Goal: Transaction & Acquisition: Purchase product/service

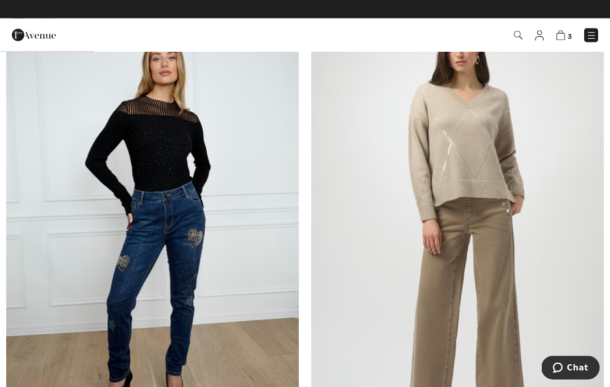
scroll to position [4666, 0]
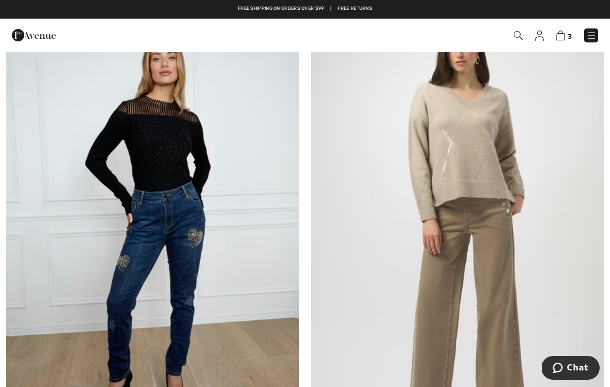
click at [543, 33] on img at bounding box center [539, 36] width 9 height 10
click at [535, 38] on img at bounding box center [539, 36] width 9 height 10
click at [536, 38] on img at bounding box center [539, 36] width 9 height 10
click at [543, 34] on img at bounding box center [539, 36] width 9 height 10
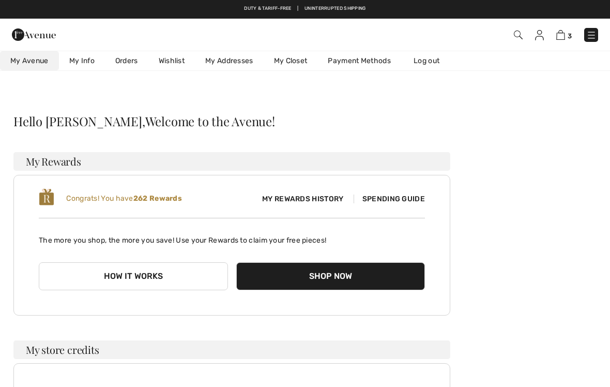
click at [307, 196] on span "My Rewards History" at bounding box center [303, 198] width 98 height 11
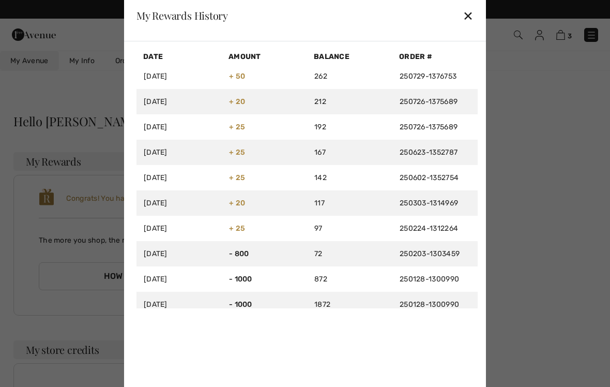
click at [473, 12] on div "✕" at bounding box center [468, 16] width 11 height 22
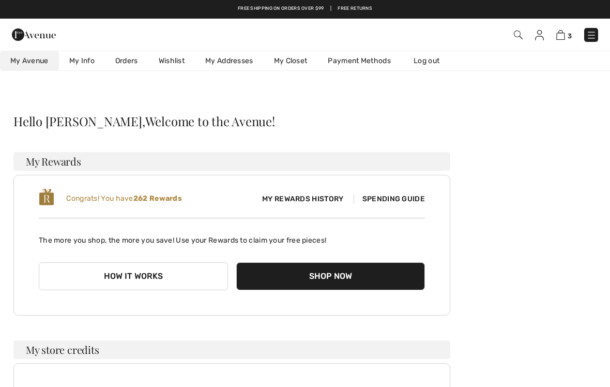
click at [419, 187] on div "Congrats! You have 262 Rewards My Rewards History Spending Guide The more you s…" at bounding box center [231, 245] width 437 height 141
click at [403, 200] on span "Spending Guide" at bounding box center [389, 198] width 71 height 9
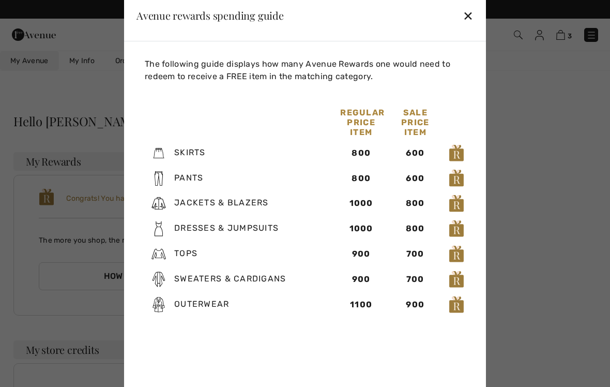
click at [532, 124] on div at bounding box center [305, 193] width 610 height 387
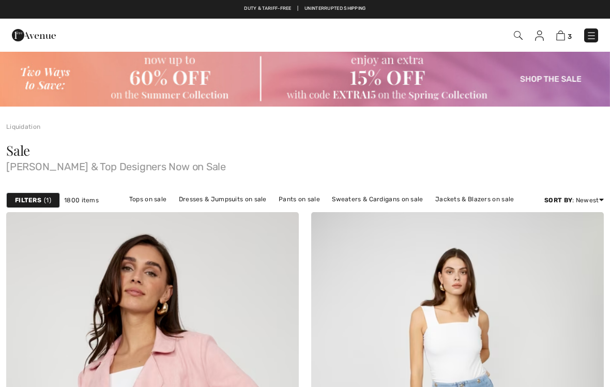
checkbox input "true"
click at [558, 40] on img at bounding box center [561, 36] width 9 height 10
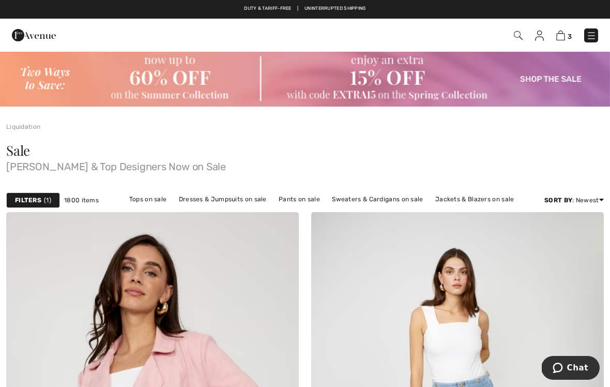
click at [560, 39] on img at bounding box center [561, 36] width 9 height 10
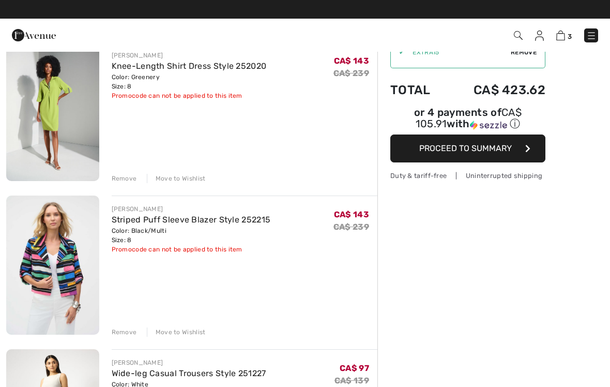
scroll to position [78, 0]
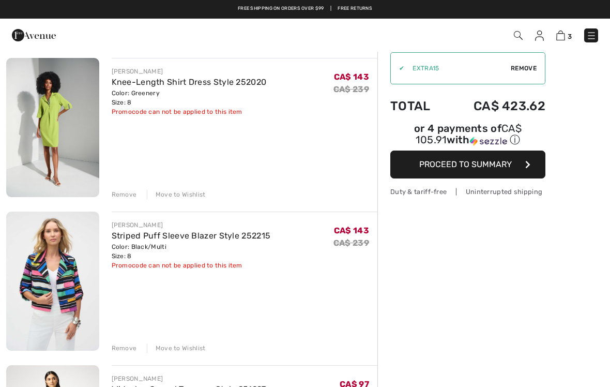
click at [64, 112] on img at bounding box center [52, 127] width 93 height 139
click at [71, 113] on img at bounding box center [52, 127] width 93 height 139
click at [59, 115] on img at bounding box center [52, 127] width 93 height 139
click at [160, 81] on link "Knee-Length Shirt Dress Style 252020" at bounding box center [189, 82] width 155 height 10
click at [156, 85] on link "Knee-Length Shirt Dress Style 252020" at bounding box center [189, 82] width 155 height 10
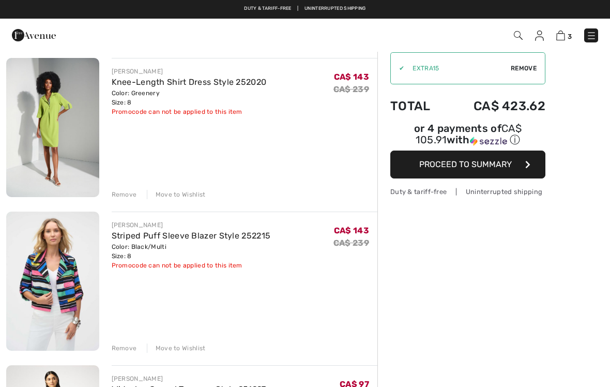
click at [161, 109] on div "Promocode can not be applied to this item" at bounding box center [189, 111] width 155 height 9
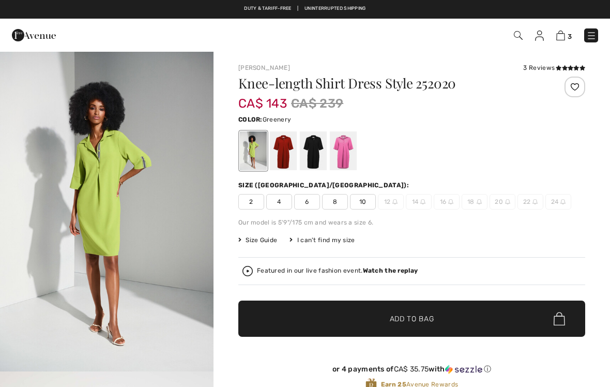
checkbox input "true"
click at [288, 143] on div at bounding box center [283, 150] width 27 height 39
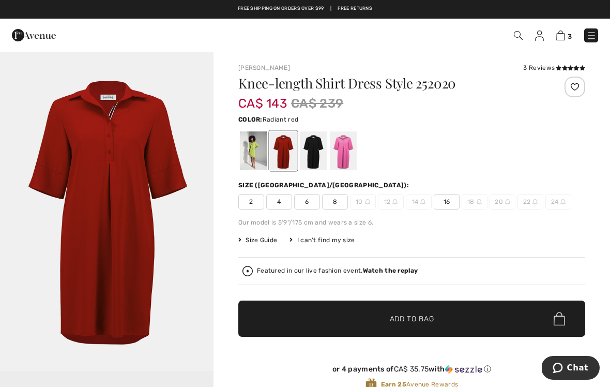
click at [565, 47] on div "3 Checkout 3 reviews" at bounding box center [305, 35] width 610 height 33
click at [570, 33] on span "3" at bounding box center [570, 37] width 4 height 8
click at [558, 40] on img at bounding box center [561, 36] width 9 height 10
click at [570, 36] on span "3" at bounding box center [570, 37] width 4 height 8
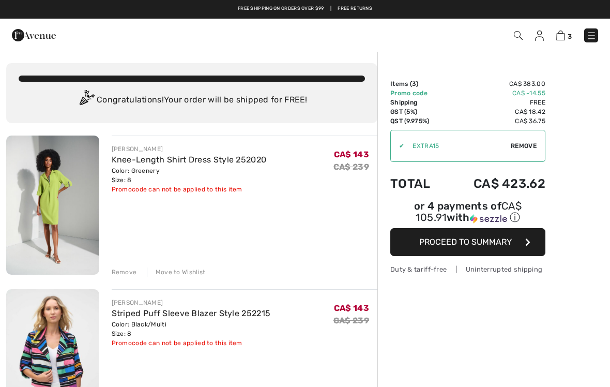
click at [528, 244] on icon "button" at bounding box center [528, 242] width 5 height 8
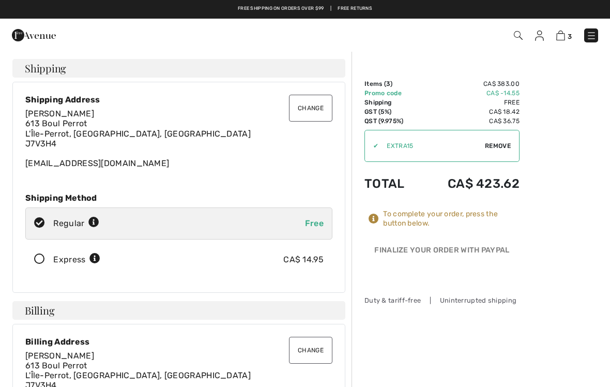
click at [488, 220] on div "To complete your order, press the button below." at bounding box center [451, 218] width 137 height 19
click at [508, 252] on div "Finalize Your Order with PayPal" at bounding box center [442, 253] width 155 height 16
click at [504, 245] on div "Finalize Your Order with PayPal" at bounding box center [442, 253] width 155 height 16
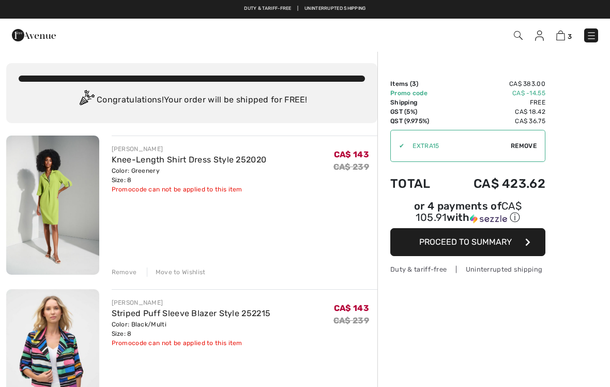
click at [439, 237] on button "Proceed to Summary" at bounding box center [468, 242] width 155 height 28
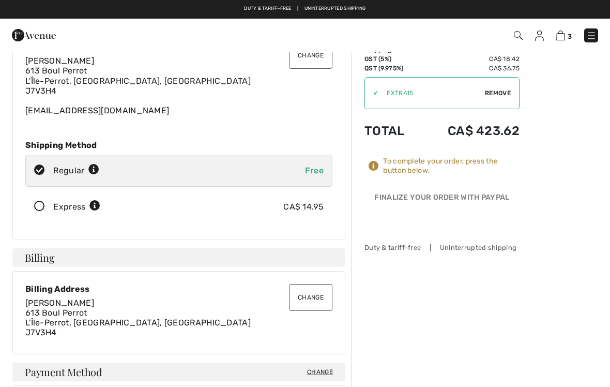
scroll to position [52, 0]
click at [398, 162] on div "To complete your order, press the button below." at bounding box center [451, 166] width 137 height 19
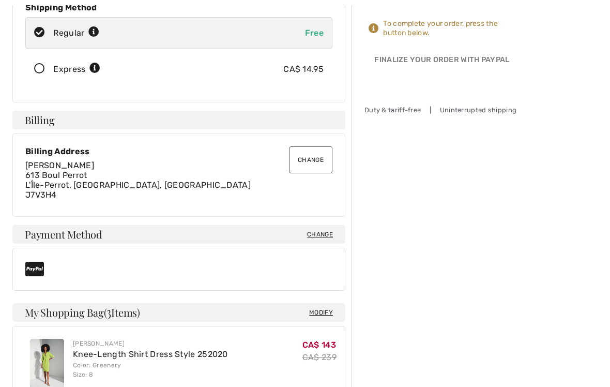
scroll to position [189, 0]
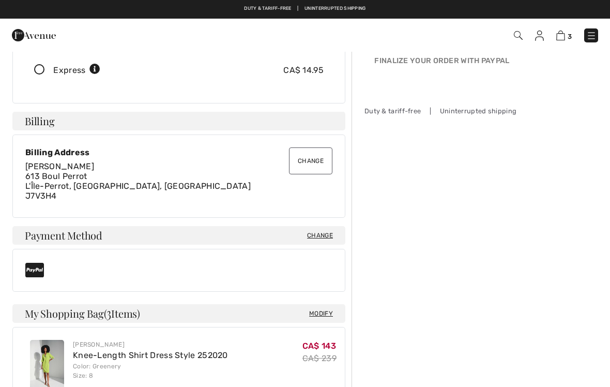
click at [94, 233] on span "Payment Method" at bounding box center [64, 235] width 78 height 10
click at [68, 230] on span "Payment Method" at bounding box center [64, 235] width 78 height 10
click at [29, 265] on icon at bounding box center [34, 270] width 19 height 17
click at [29, 267] on icon at bounding box center [34, 270] width 19 height 17
click at [80, 240] on span "Payment Method" at bounding box center [64, 235] width 78 height 10
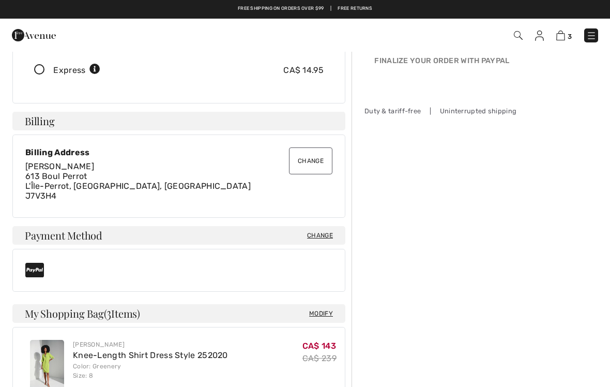
click at [233, 252] on div at bounding box center [178, 270] width 333 height 42
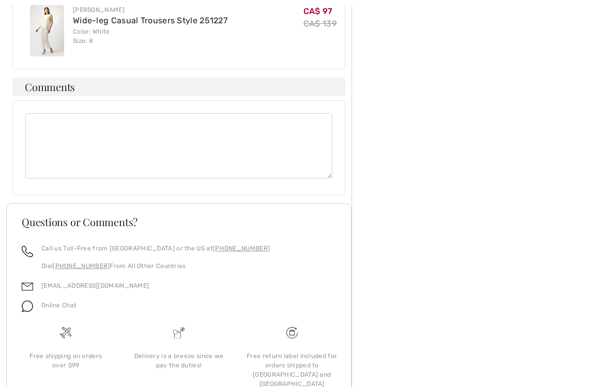
scroll to position [689, 0]
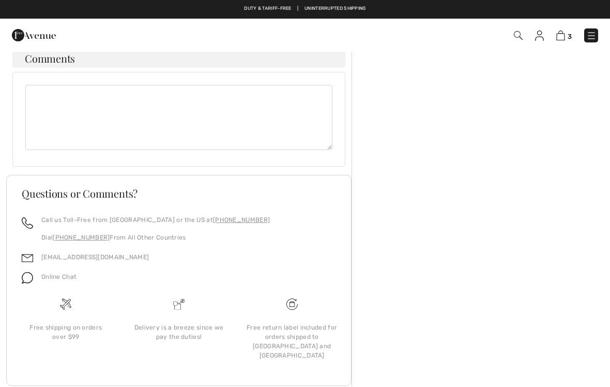
click at [29, 279] on img at bounding box center [27, 277] width 11 height 11
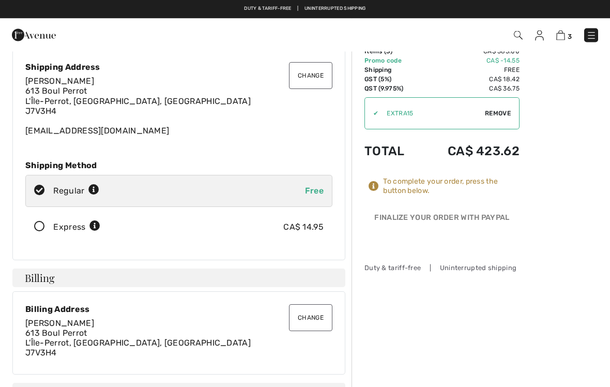
scroll to position [0, 0]
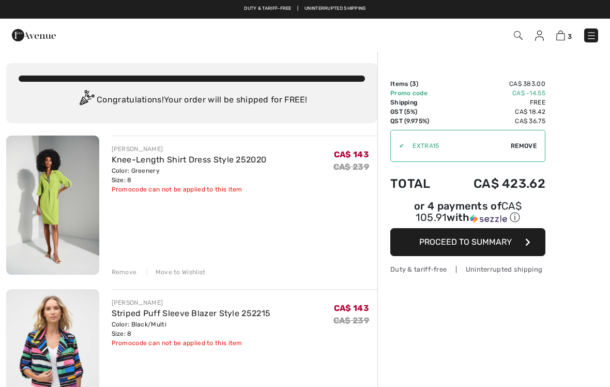
click at [504, 247] on span "Proceed to Summary" at bounding box center [466, 242] width 93 height 10
click at [520, 247] on button "Proceed to Summary" at bounding box center [468, 242] width 155 height 28
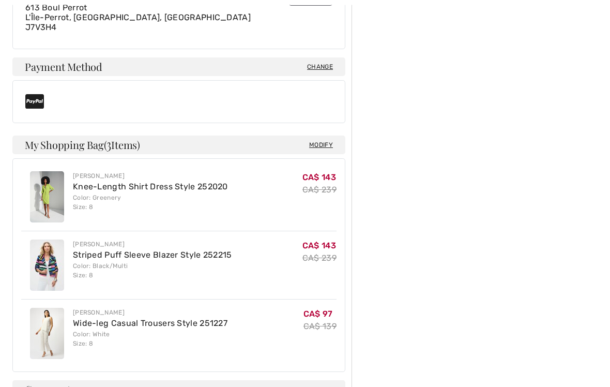
scroll to position [359, 0]
click at [321, 62] on span "Change" at bounding box center [320, 65] width 26 height 9
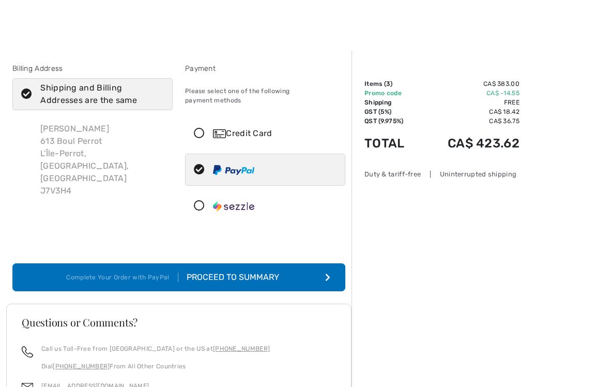
click at [198, 128] on icon at bounding box center [199, 133] width 27 height 11
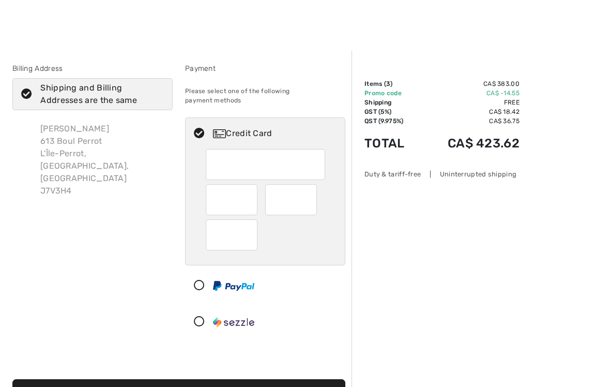
click at [204, 270] on div at bounding box center [261, 285] width 151 height 31
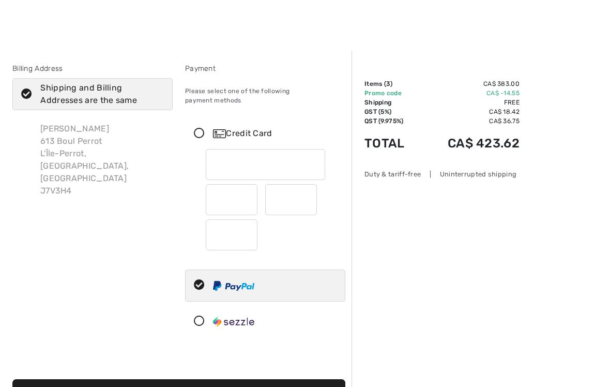
radio input "true"
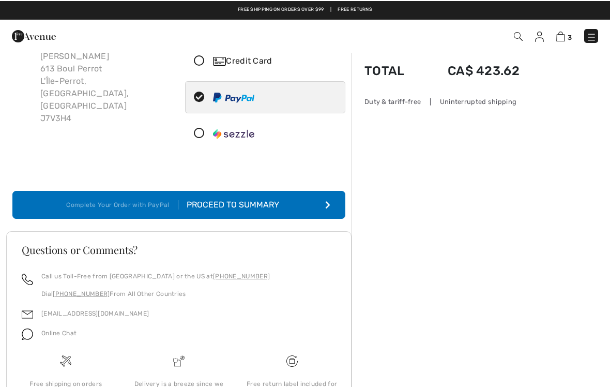
scroll to position [72, 0]
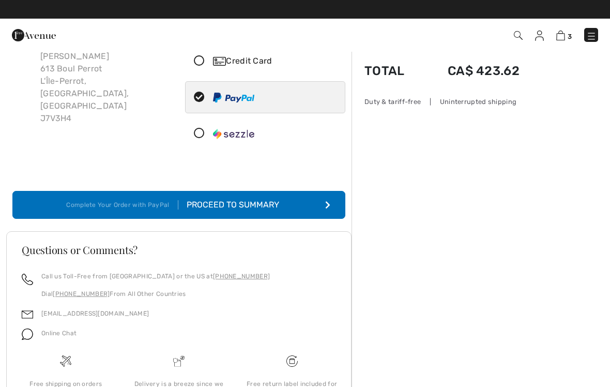
click at [291, 199] on div "Proceed to Summary" at bounding box center [234, 205] width 113 height 12
click at [259, 199] on div "Proceed to Summary" at bounding box center [234, 205] width 113 height 12
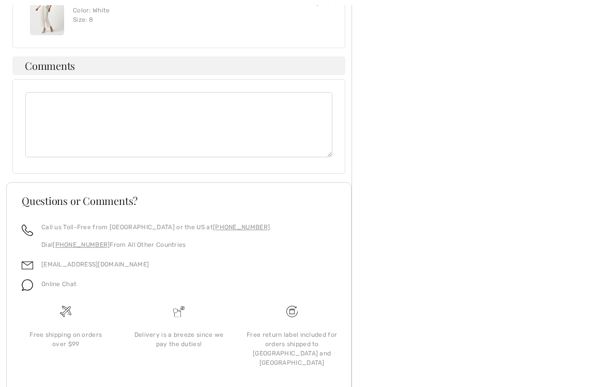
scroll to position [682, 0]
click at [28, 287] on img at bounding box center [27, 284] width 11 height 11
click at [25, 284] on img at bounding box center [27, 284] width 11 height 11
click at [28, 285] on img at bounding box center [27, 284] width 11 height 11
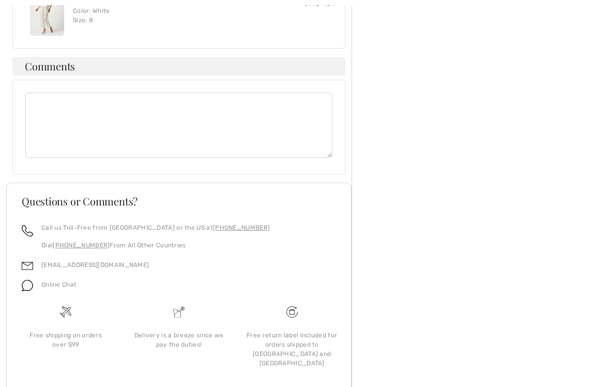
scroll to position [689, 0]
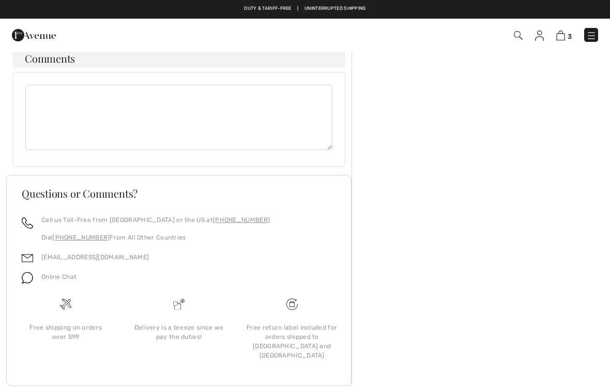
click at [28, 273] on img at bounding box center [27, 277] width 11 height 11
click at [23, 279] on img at bounding box center [27, 277] width 11 height 11
click at [54, 277] on span "Online Chat" at bounding box center [58, 276] width 35 height 7
click at [27, 275] on img at bounding box center [27, 277] width 11 height 11
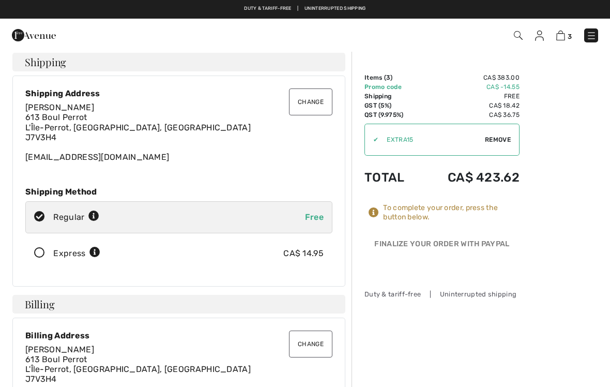
scroll to position [0, 0]
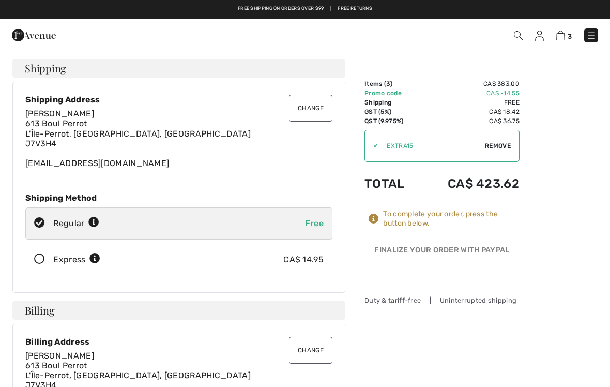
click at [43, 0] on div "Duty & tariff-free | Uninterrupted shipping Free shipping on orders over $99 | …" at bounding box center [305, 9] width 610 height 19
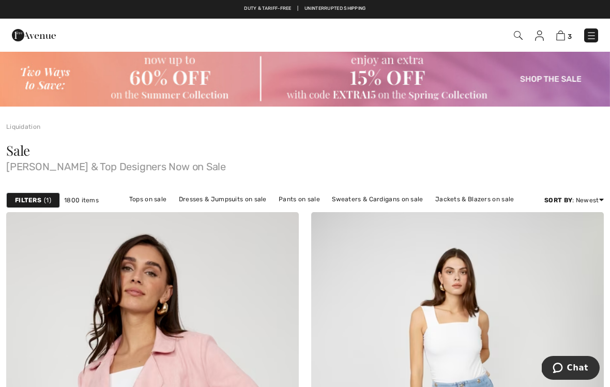
click at [565, 36] on img at bounding box center [561, 36] width 9 height 10
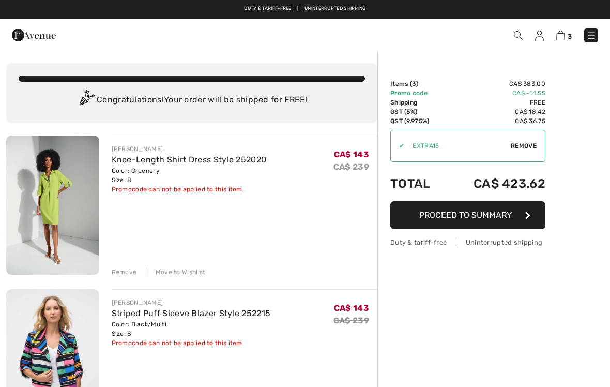
click at [520, 217] on button "Proceed to Summary" at bounding box center [468, 215] width 155 height 28
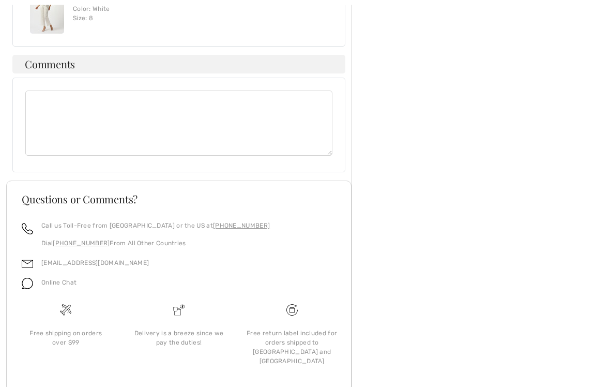
scroll to position [689, 0]
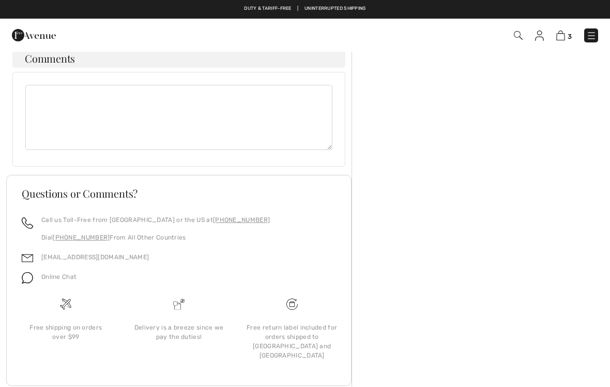
click at [26, 274] on img at bounding box center [27, 277] width 11 height 11
click at [79, 270] on div "Online Chat" at bounding box center [179, 280] width 315 height 20
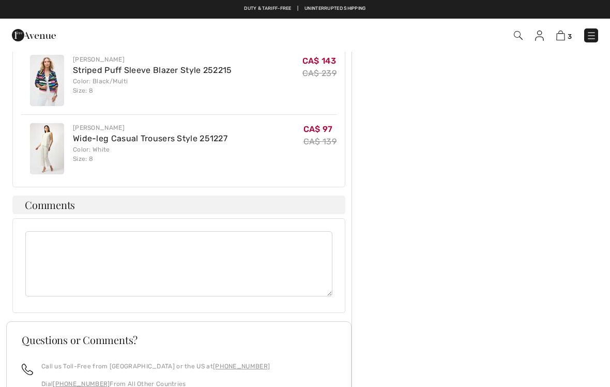
click at [137, 237] on textarea at bounding box center [178, 263] width 307 height 65
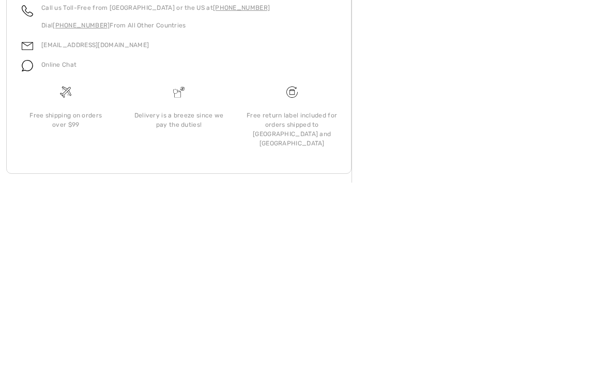
scroll to position [703, 0]
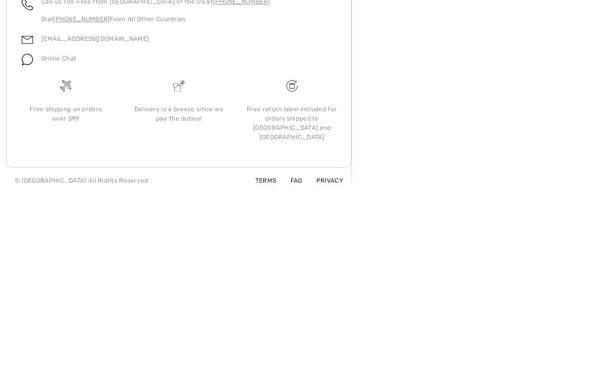
type textarea "Why can I not check out with pay pal"
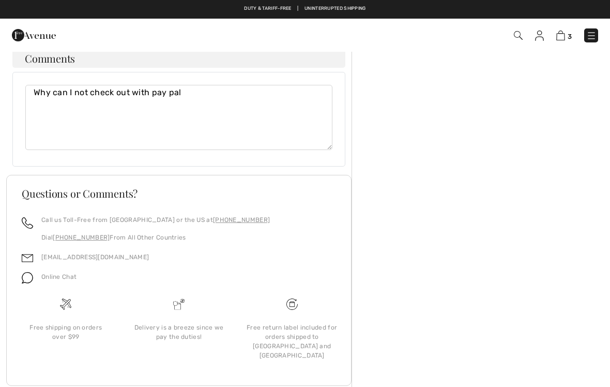
click at [91, 256] on link "[EMAIL_ADDRESS][DOMAIN_NAME]" at bounding box center [95, 256] width 108 height 7
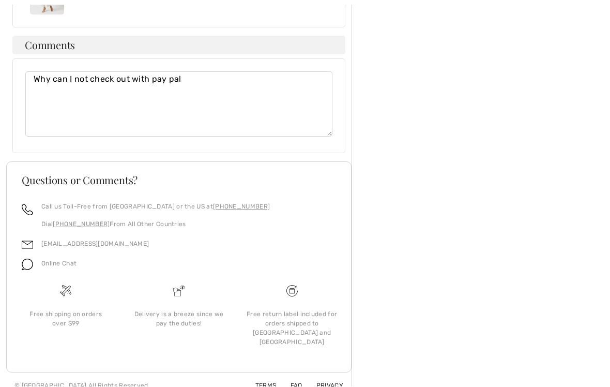
scroll to position [703, 0]
click at [284, 372] on div "Terms FAQ Privacy © 2025 1ère Avenue All Rights Reserved" at bounding box center [179, 385] width 346 height 26
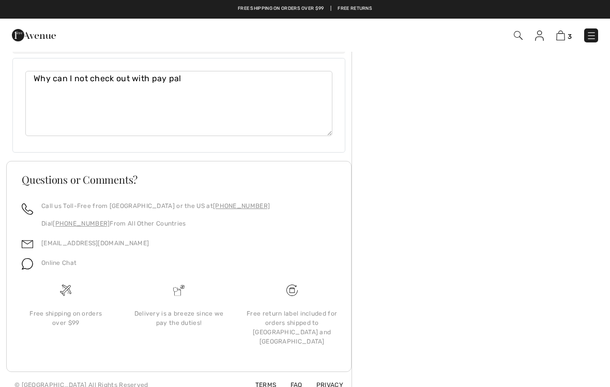
click at [40, 265] on div "Online Chat" at bounding box center [54, 266] width 43 height 20
click at [33, 256] on div "Online Chat" at bounding box center [54, 266] width 43 height 20
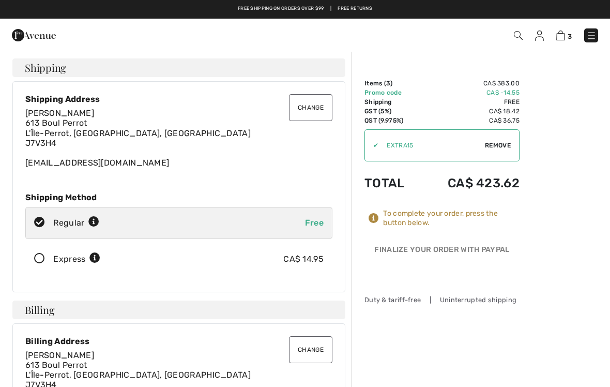
scroll to position [0, 0]
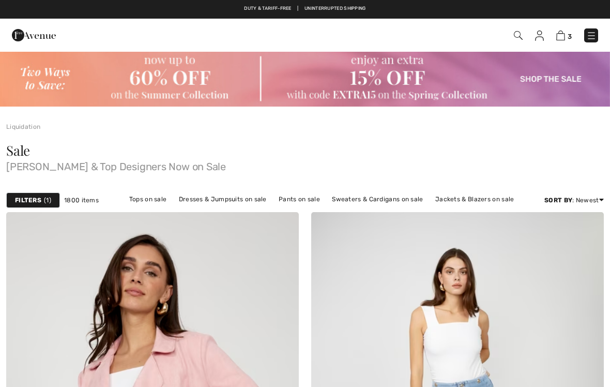
checkbox input "true"
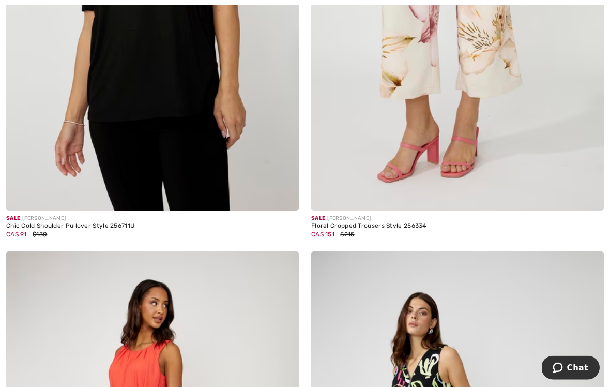
click at [592, 369] on button "Chat" at bounding box center [571, 367] width 58 height 24
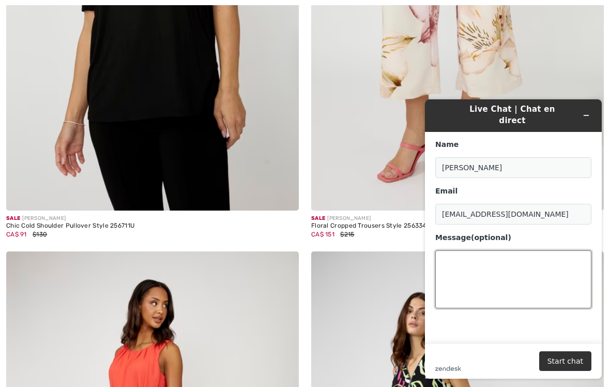
click at [481, 274] on textarea "Message (optional)" at bounding box center [514, 279] width 156 height 58
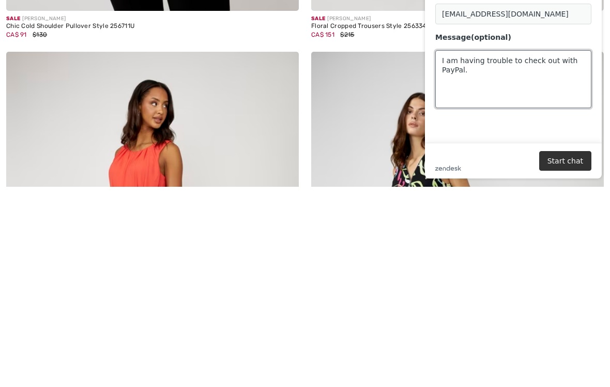
type textarea "I am having trouble to check out with PayPal."
click at [584, 164] on button "Start chat" at bounding box center [566, 161] width 52 height 20
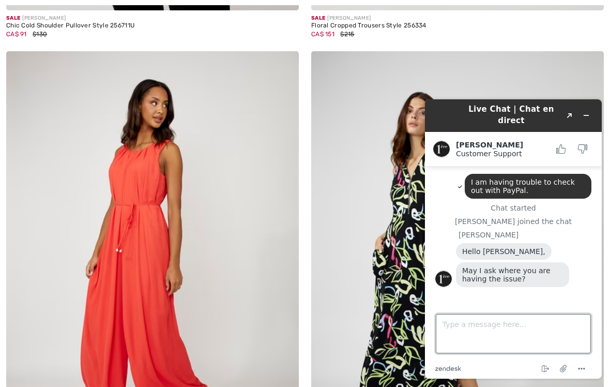
click at [545, 338] on textarea "Type a message here..." at bounding box center [513, 333] width 155 height 39
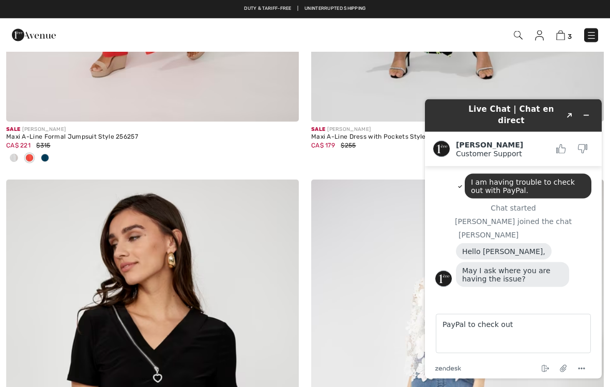
scroll to position [1489, 0]
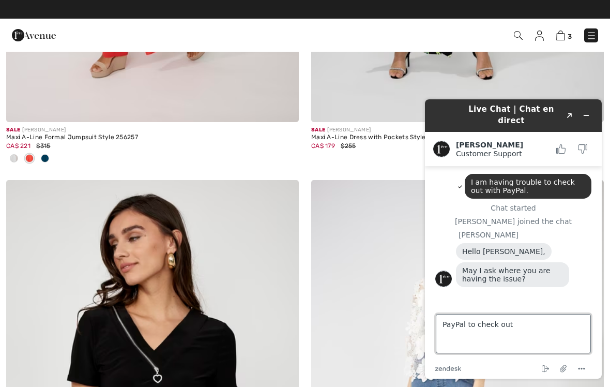
type textarea "PayPal to check out"
click at [548, 367] on icon "End chat" at bounding box center [546, 369] width 12 height 12
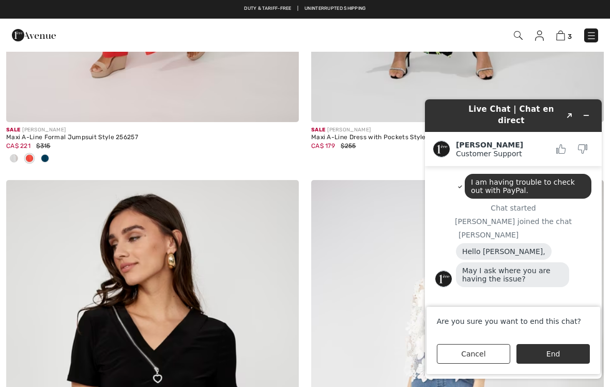
click at [585, 354] on button "End" at bounding box center [553, 354] width 73 height 20
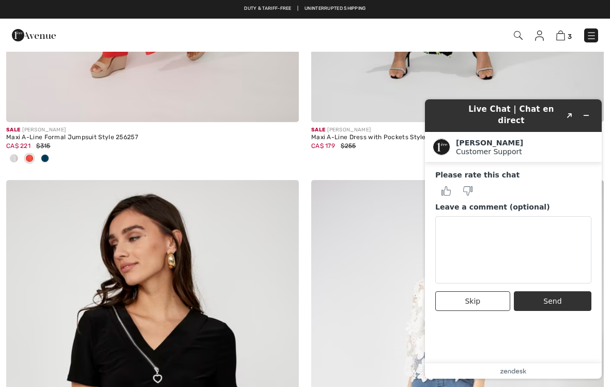
click at [487, 296] on button "Skip" at bounding box center [473, 301] width 75 height 20
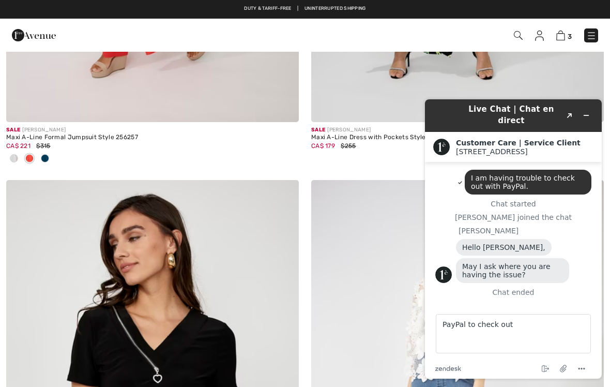
scroll to position [3, 0]
click at [568, 341] on textarea "PayPal to check out" at bounding box center [513, 333] width 155 height 39
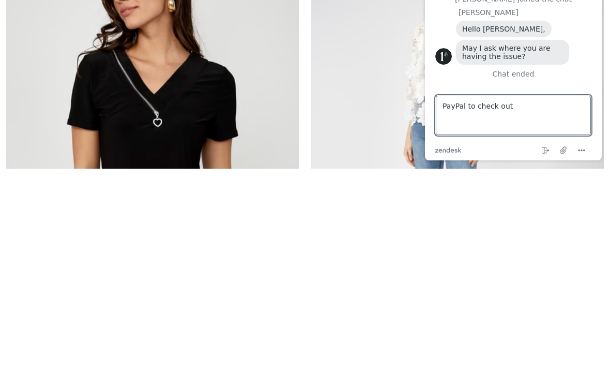
scroll to position [1746, 0]
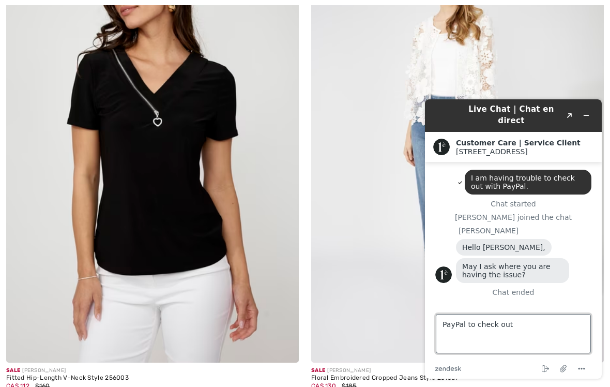
click at [570, 335] on textarea "PayPal to check out" at bounding box center [513, 333] width 155 height 39
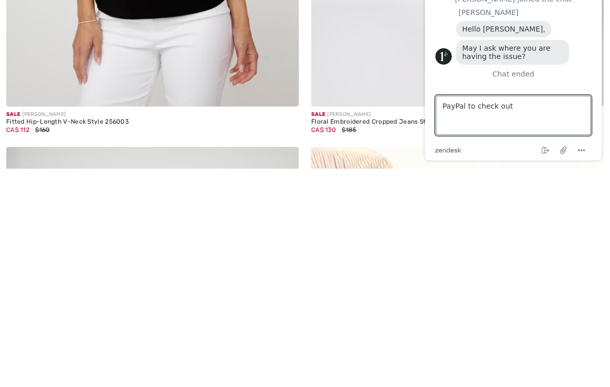
click at [549, 157] on footer "Type a message here... PayPal to check out zendesk .cls-1{fill:#03363d;} End ch…" at bounding box center [513, 122] width 177 height 77
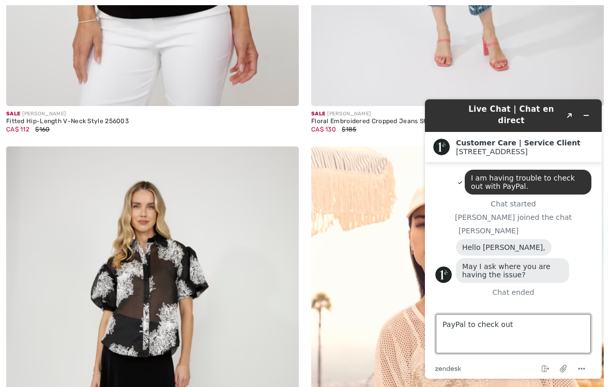
click at [579, 332] on textarea "PayPal to check out" at bounding box center [513, 333] width 155 height 39
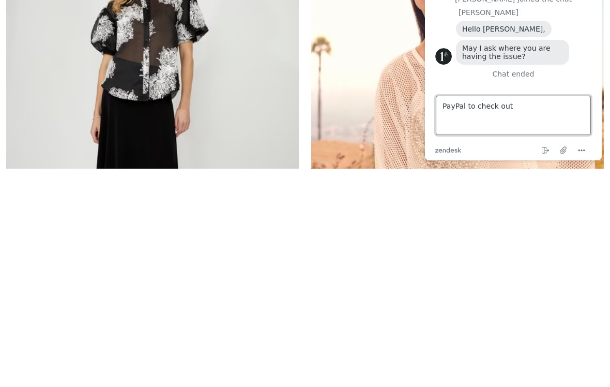
click at [537, 117] on textarea "PayPal to check out" at bounding box center [513, 115] width 155 height 39
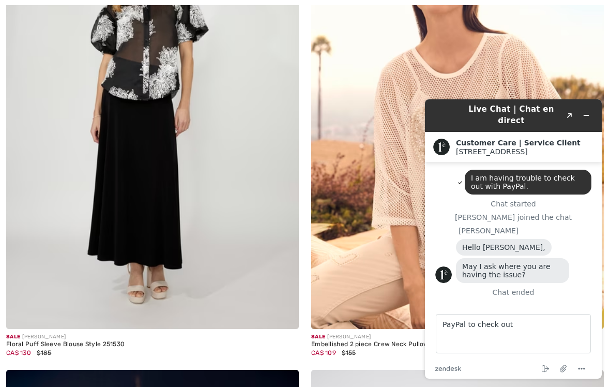
click at [584, 122] on button "Minimize widget" at bounding box center [586, 115] width 17 height 14
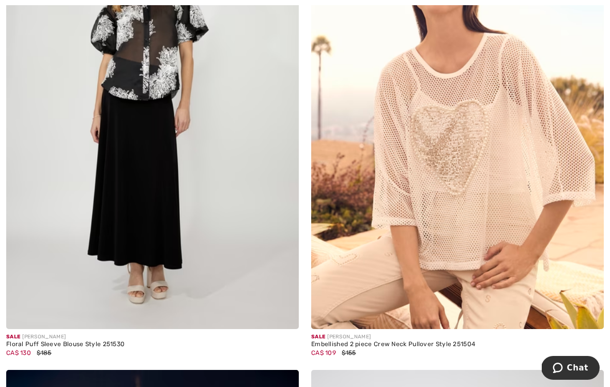
click at [580, 379] on button "Chat" at bounding box center [571, 368] width 58 height 24
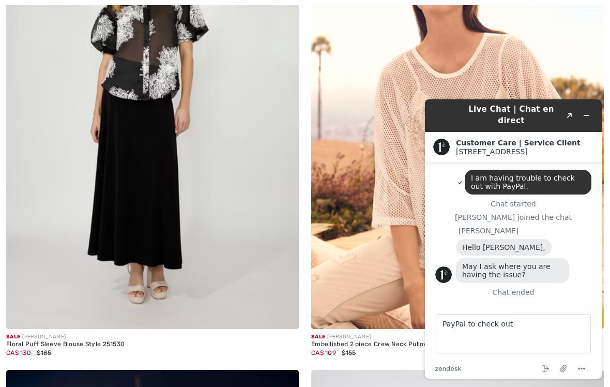
click at [591, 114] on button "Minimize widget" at bounding box center [586, 115] width 17 height 14
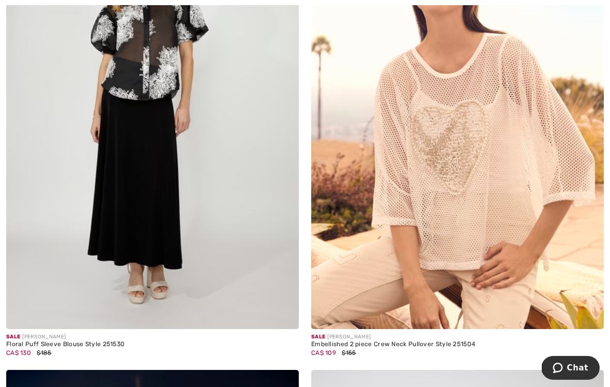
click at [583, 368] on span "Chat" at bounding box center [577, 367] width 21 height 9
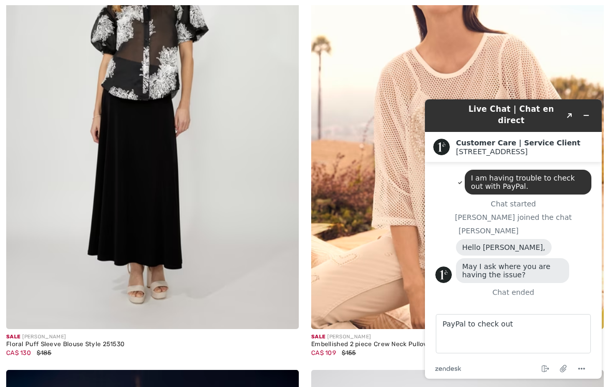
click at [595, 362] on footer "Type a message here... PayPal to check out .cls-1{fill:#03363d;} End chat Attac…" at bounding box center [513, 340] width 177 height 77
click at [589, 364] on button "Menu" at bounding box center [582, 369] width 17 height 12
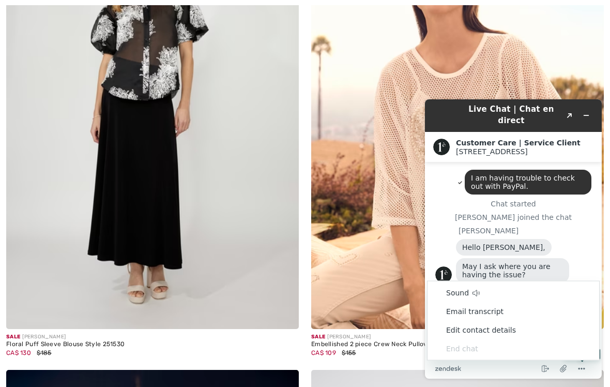
click at [526, 307] on li "Email transcript" at bounding box center [514, 311] width 172 height 19
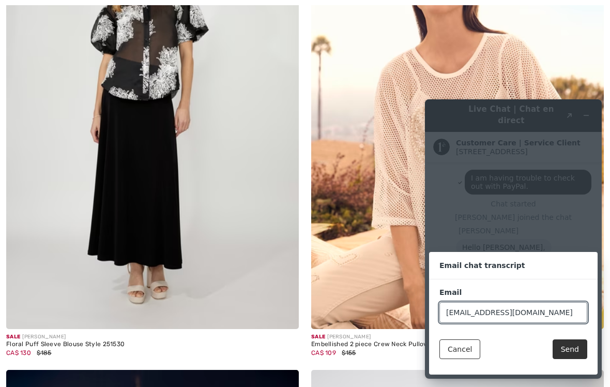
click at [578, 350] on button "Send" at bounding box center [570, 349] width 35 height 20
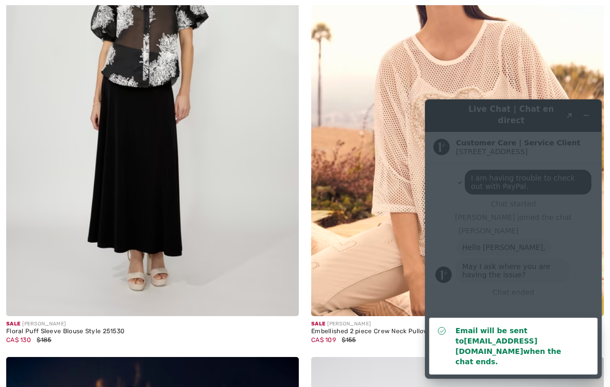
scroll to position [2273, 0]
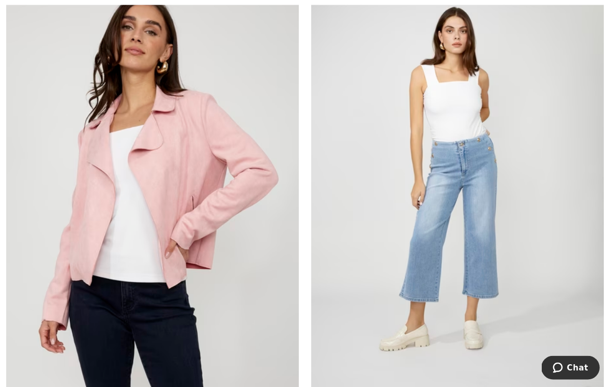
scroll to position [261, 0]
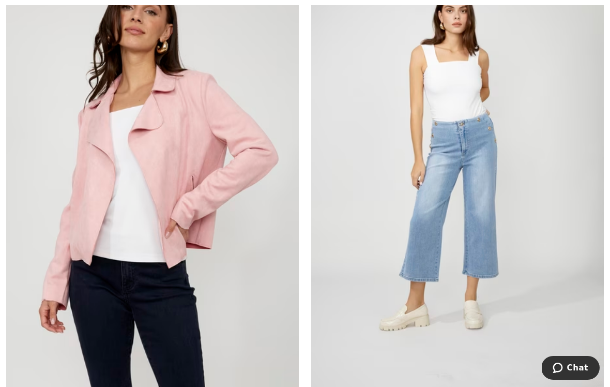
click at [582, 370] on span "Chat" at bounding box center [577, 367] width 21 height 9
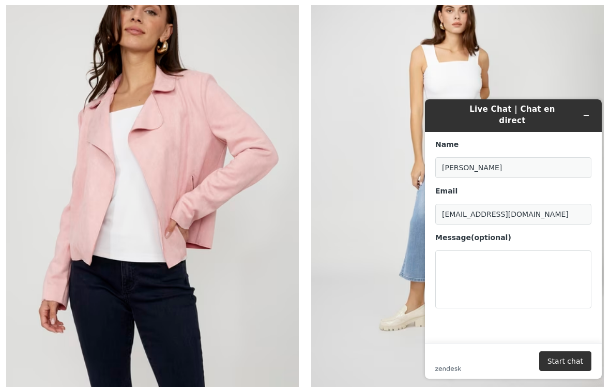
click at [581, 367] on button "Start chat" at bounding box center [566, 361] width 52 height 20
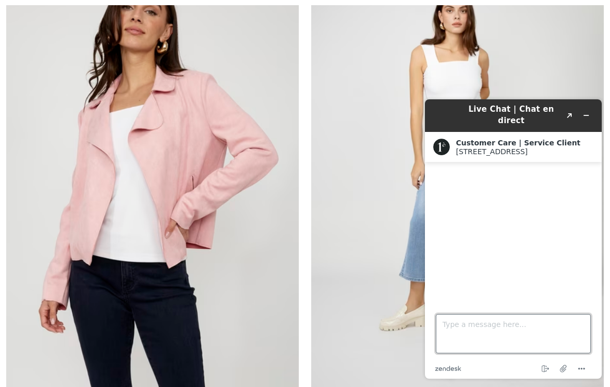
click at [550, 325] on textarea "Type a message here..." at bounding box center [513, 333] width 155 height 39
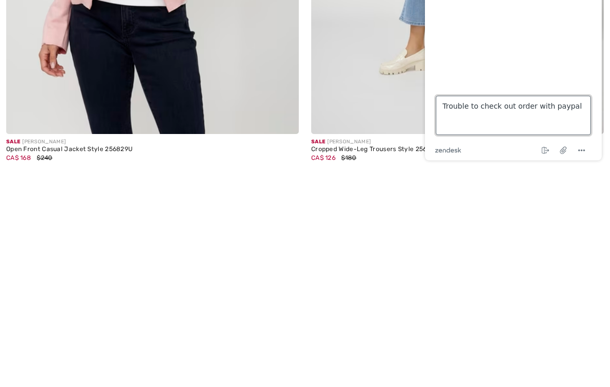
type textarea "Trouble to check out order with paypal"
click at [531, 18] on div at bounding box center [514, 8] width 156 height 114
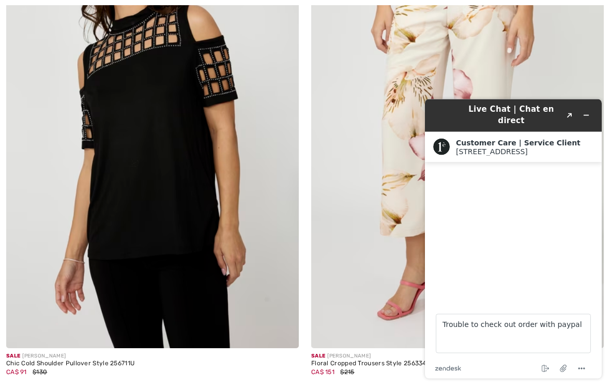
scroll to position [784, 0]
click at [569, 116] on icon "Popout" at bounding box center [569, 115] width 5 height 5
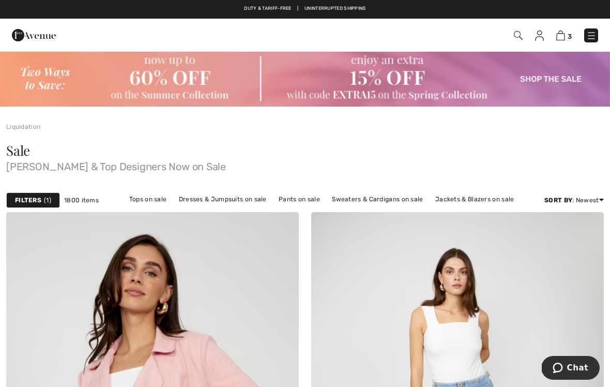
click at [558, 33] on img at bounding box center [561, 36] width 9 height 10
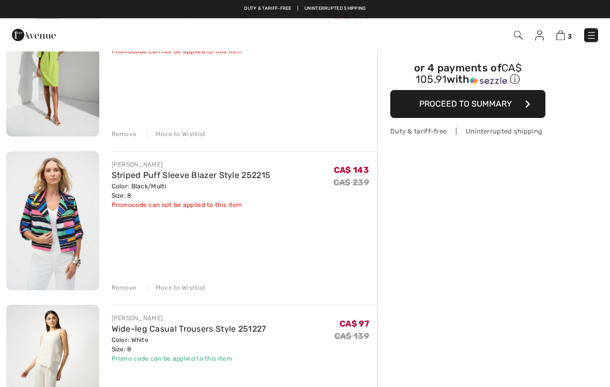
scroll to position [128, 0]
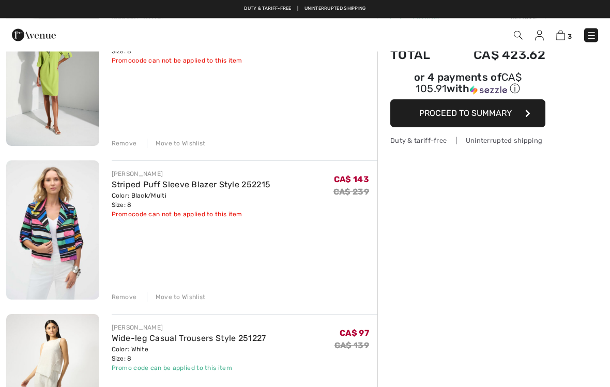
click at [530, 114] on icon "button" at bounding box center [528, 114] width 5 height 8
click at [514, 110] on button "Proceed to Summary" at bounding box center [468, 114] width 155 height 28
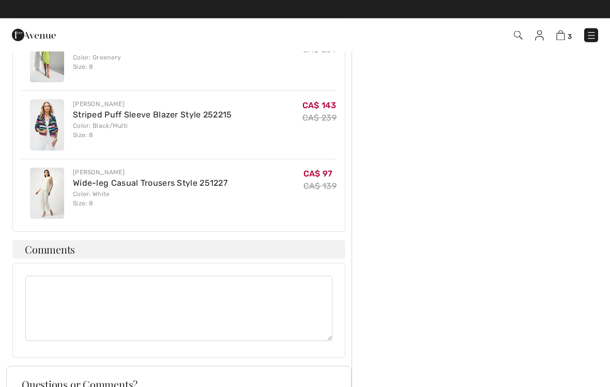
scroll to position [478, 0]
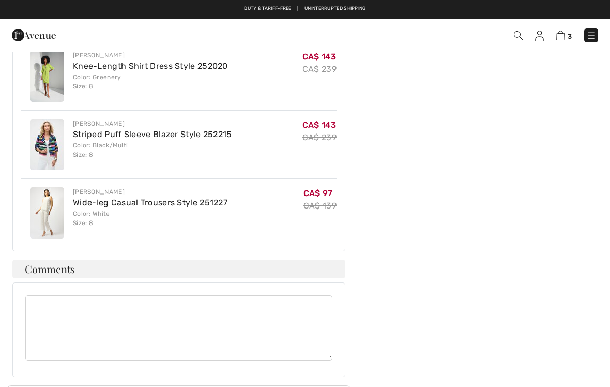
click at [37, 145] on img at bounding box center [47, 144] width 34 height 51
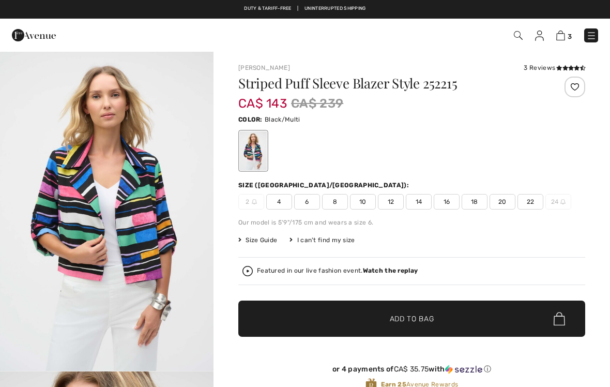
checkbox input "true"
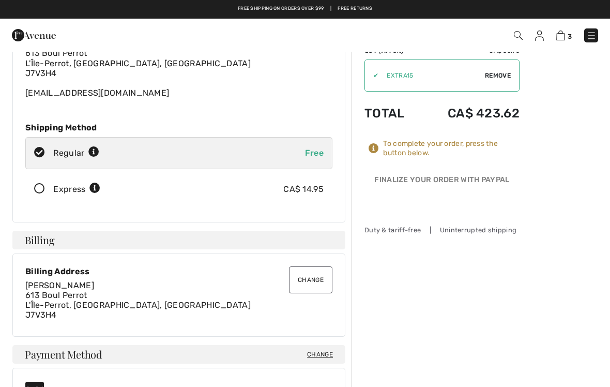
scroll to position [46, 0]
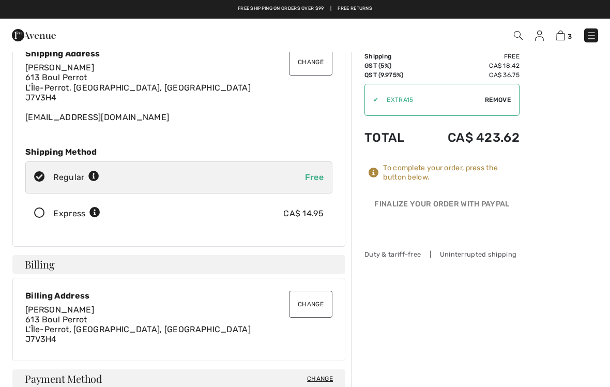
click at [454, 166] on div "To complete your order, press the button below." at bounding box center [451, 172] width 137 height 19
click at [380, 173] on div at bounding box center [376, 173] width 14 height 10
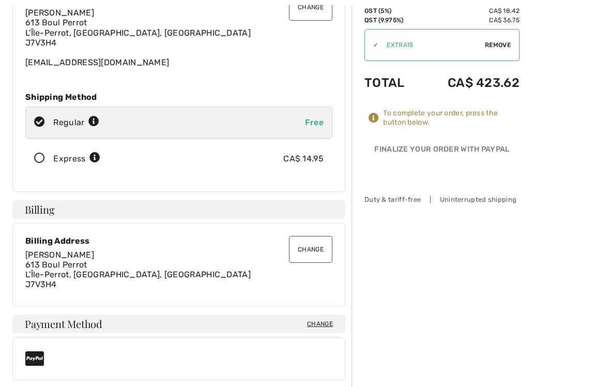
scroll to position [101, 0]
click at [41, 155] on icon at bounding box center [39, 158] width 27 height 11
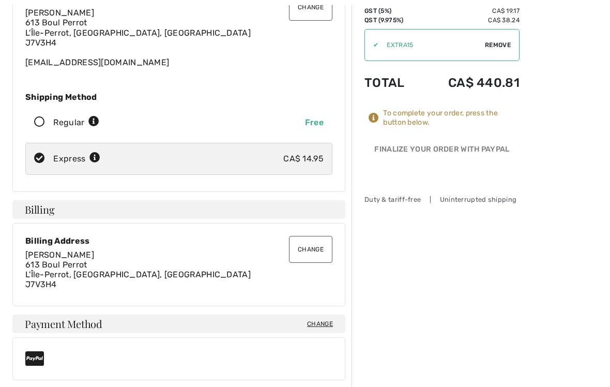
click at [41, 128] on div "Regular Free" at bounding box center [178, 123] width 307 height 32
radio input "true"
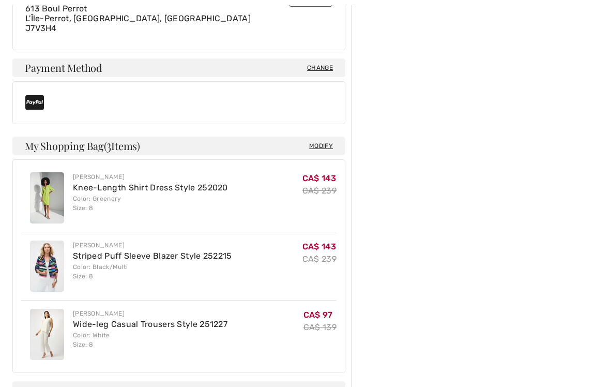
scroll to position [357, 0]
click at [324, 65] on span "Change" at bounding box center [320, 67] width 26 height 9
click at [323, 69] on span "Change" at bounding box center [320, 67] width 26 height 9
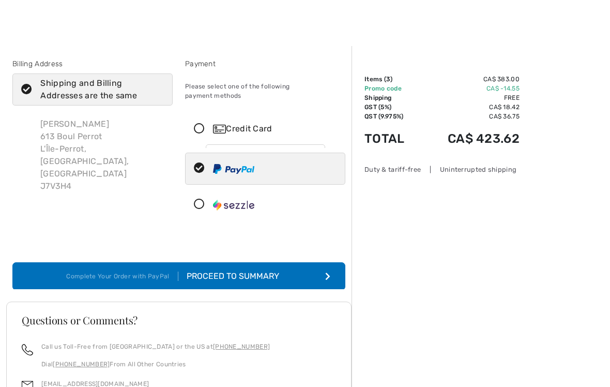
click at [320, 72] on div "Payment Please select one of the following payment methods Credit Card" at bounding box center [265, 141] width 173 height 167
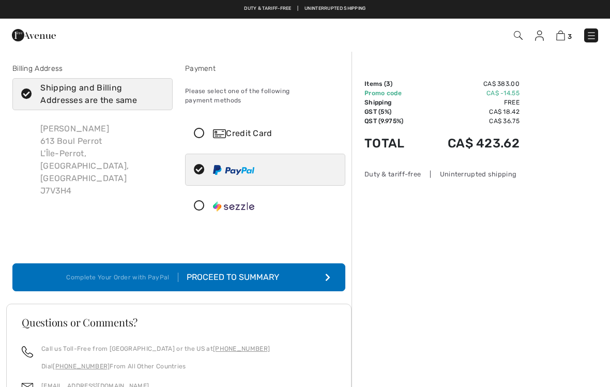
click at [108, 273] on div "Complete Your Order with PayPal" at bounding box center [122, 277] width 112 height 9
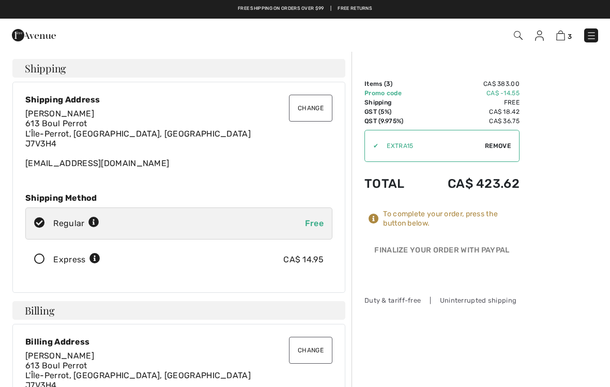
click at [496, 178] on td "CA$ 423.62" at bounding box center [470, 183] width 100 height 35
click at [510, 249] on div "Finalize Your Order with PayPal" at bounding box center [442, 253] width 155 height 16
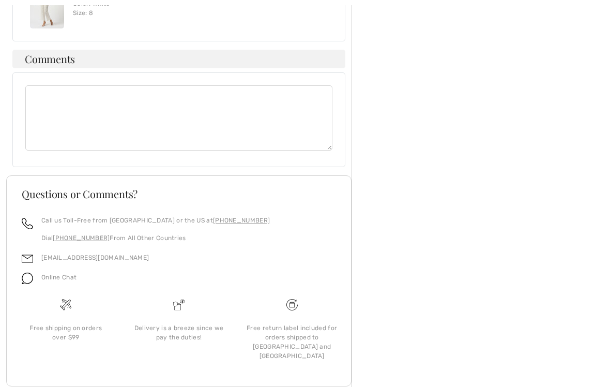
scroll to position [689, 0]
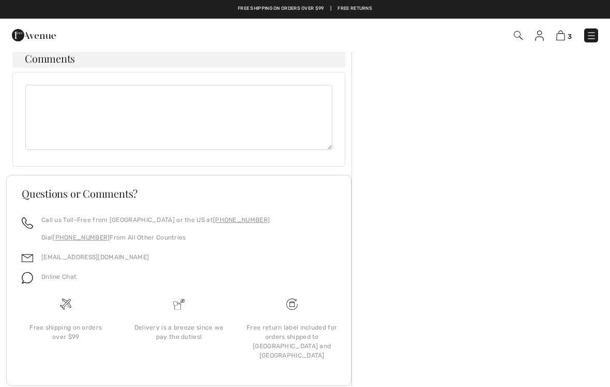
click at [24, 277] on img at bounding box center [27, 277] width 11 height 11
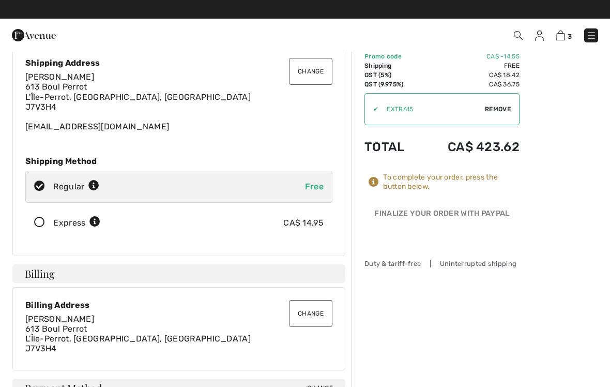
scroll to position [0, 0]
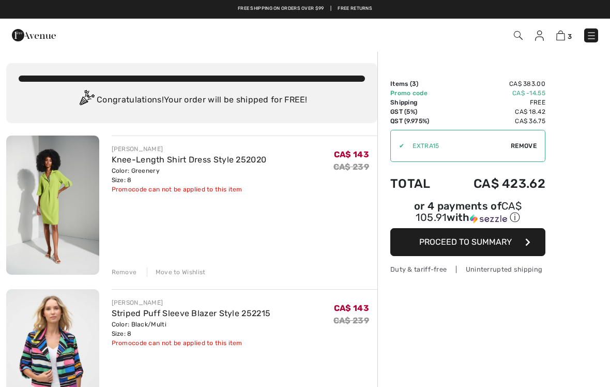
click at [596, 30] on link at bounding box center [592, 35] width 14 height 14
click at [519, 242] on button "Proceed to Summary" at bounding box center [468, 242] width 155 height 28
click at [509, 253] on button "Proceed to Summary" at bounding box center [468, 242] width 155 height 28
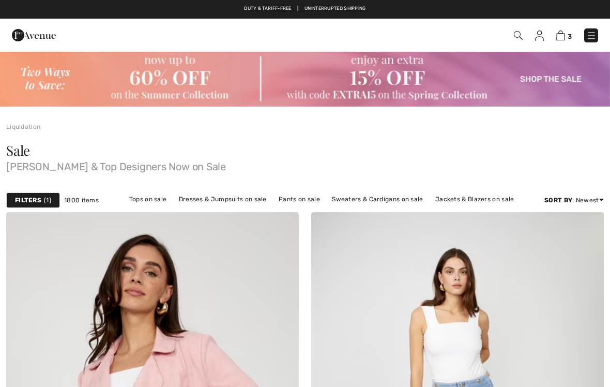
click at [563, 36] on img at bounding box center [561, 36] width 9 height 10
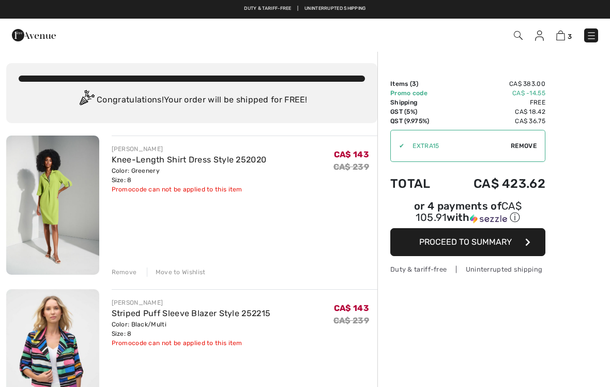
click at [484, 247] on span "Proceed to Summary" at bounding box center [466, 242] width 93 height 10
click at [516, 243] on button "Proceed to Summary" at bounding box center [468, 242] width 155 height 28
click at [488, 244] on span "Proceed to Summary" at bounding box center [466, 242] width 93 height 10
click at [475, 246] on span "Proceed to Summary" at bounding box center [466, 242] width 93 height 10
